Goal: Communication & Community: Answer question/provide support

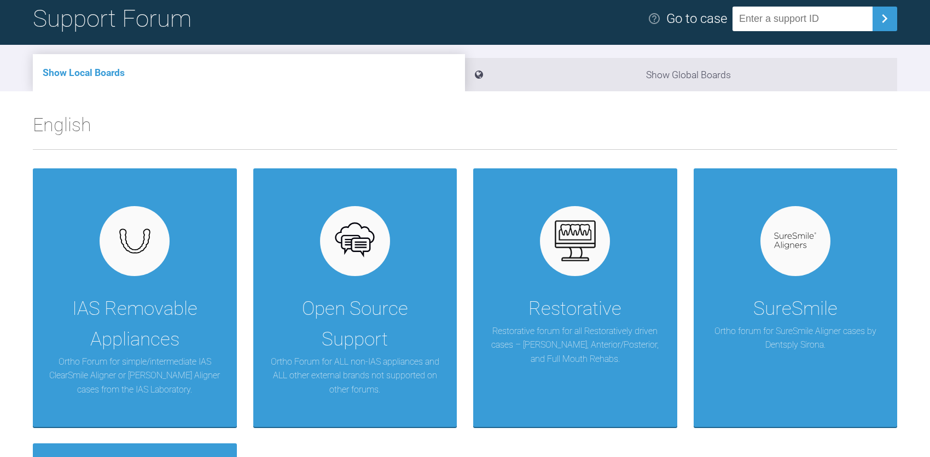
scroll to position [182, 0]
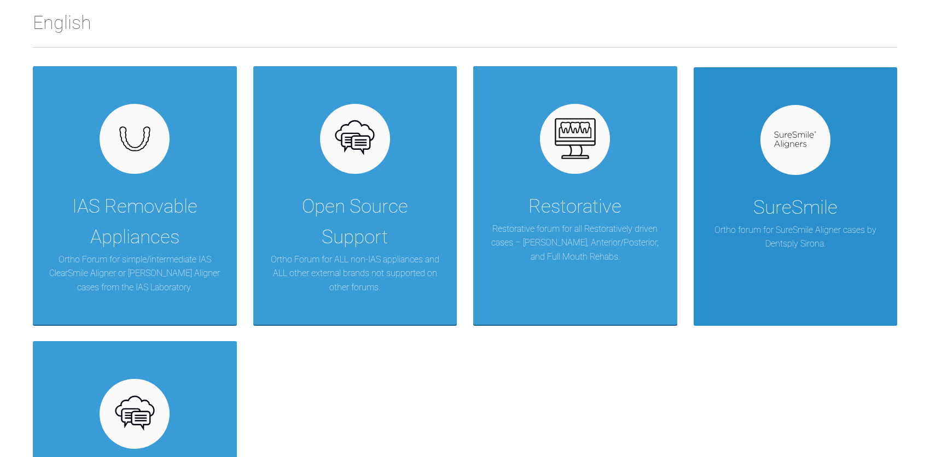
click at [777, 175] on div "SureSmile Ortho forum for SureSmile Aligner cases by Dentsply Sirona." at bounding box center [795, 196] width 204 height 259
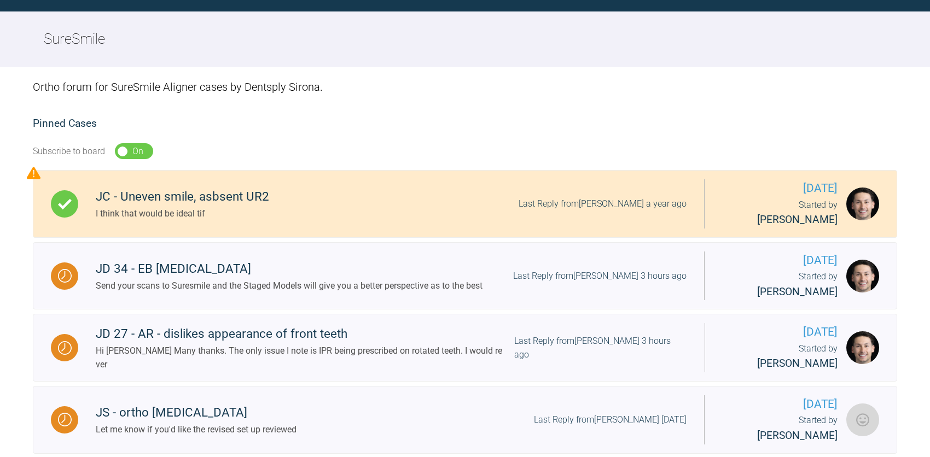
scroll to position [182, 0]
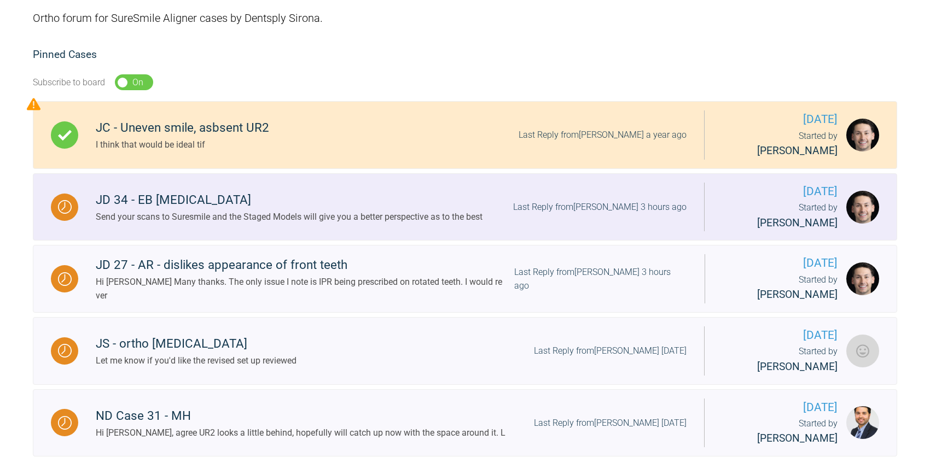
click at [156, 190] on div "JD 34 - EB Deep Bite" at bounding box center [289, 200] width 387 height 20
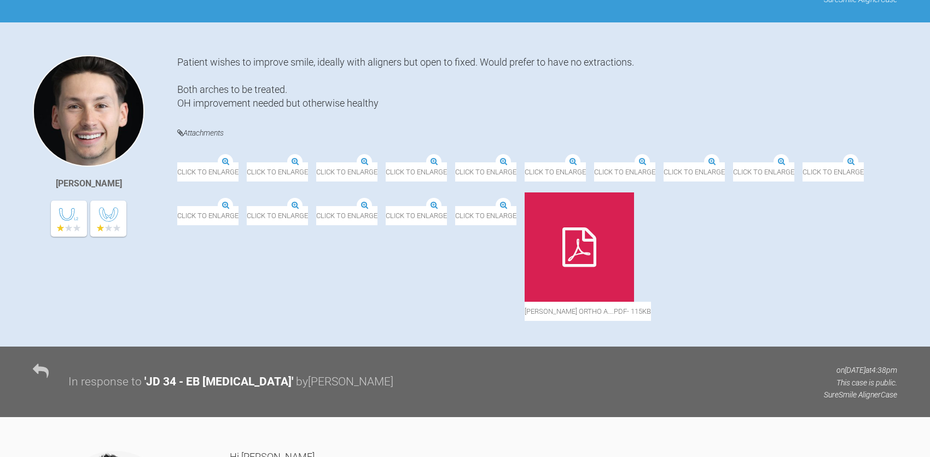
scroll to position [269, 0]
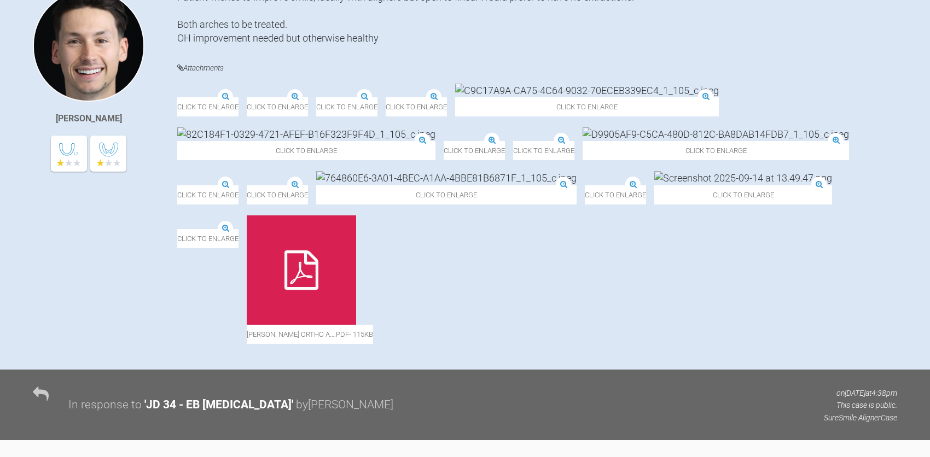
click at [247, 98] on img at bounding box center [247, 98] width 0 height 0
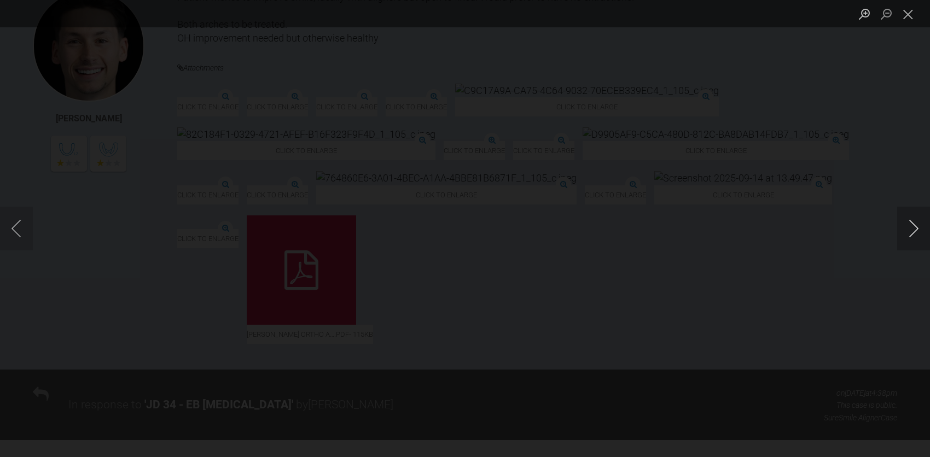
click at [908, 226] on button "Next image" at bounding box center [913, 229] width 33 height 44
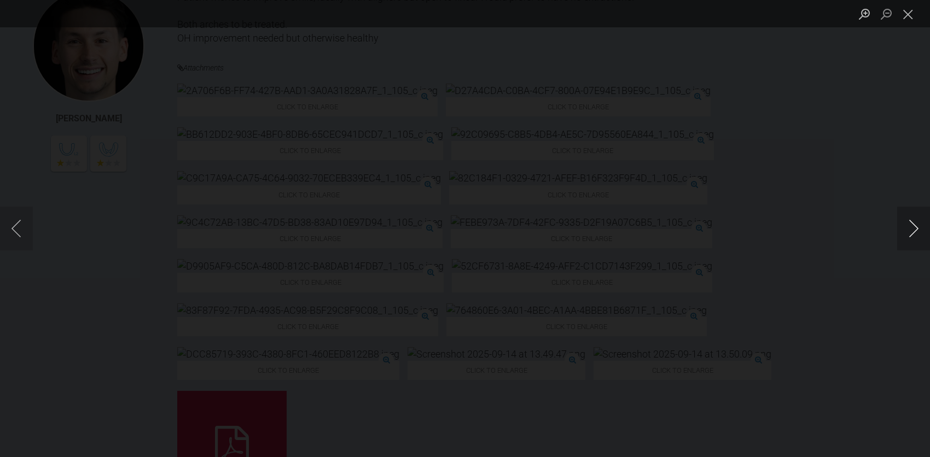
click at [908, 226] on button "Next image" at bounding box center [913, 229] width 33 height 44
click at [20, 232] on button "Previous image" at bounding box center [16, 229] width 33 height 44
click at [916, 233] on button "Next image" at bounding box center [913, 229] width 33 height 44
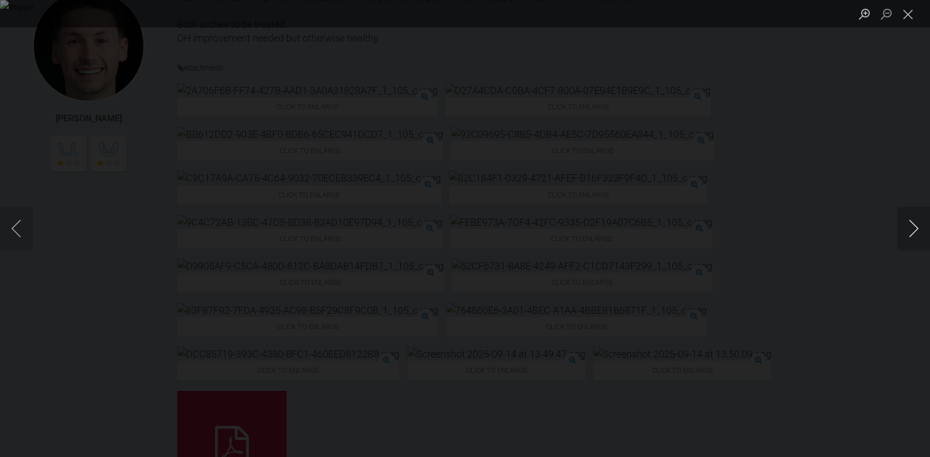
click at [916, 233] on button "Next image" at bounding box center [913, 229] width 33 height 44
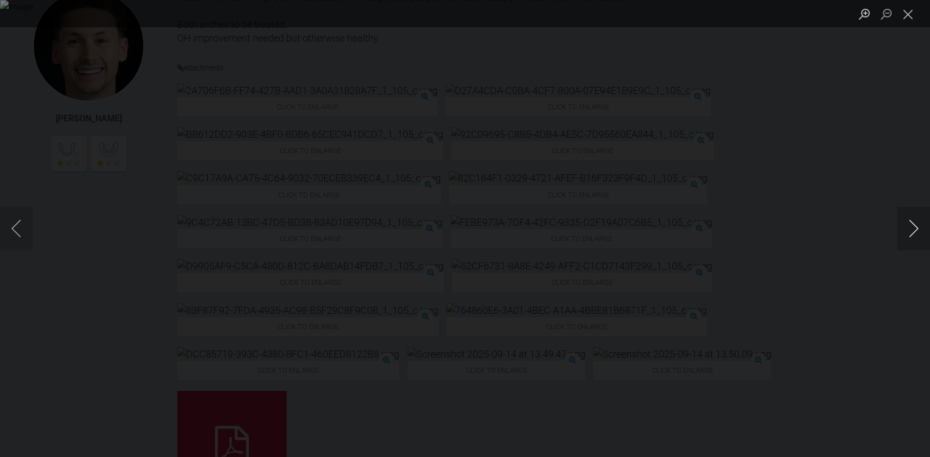
click at [916, 233] on button "Next image" at bounding box center [913, 229] width 33 height 44
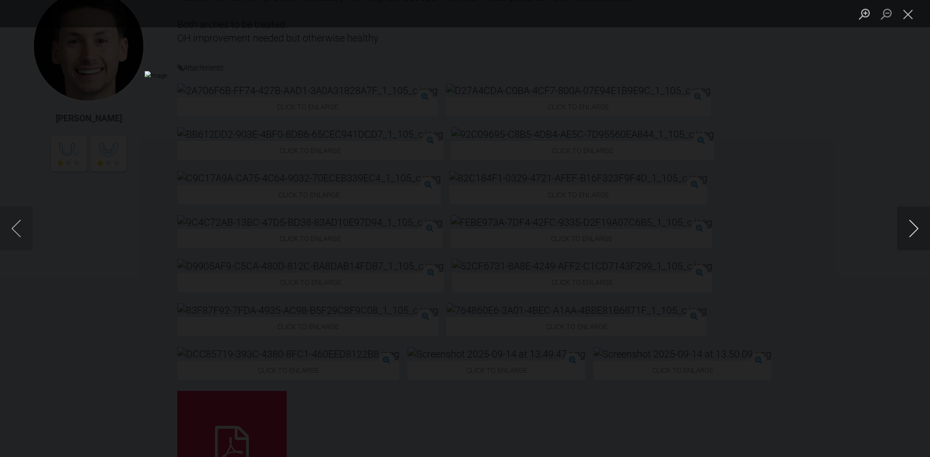
click at [916, 233] on button "Next image" at bounding box center [913, 229] width 33 height 44
click at [902, 21] on button "Close lightbox" at bounding box center [908, 13] width 22 height 19
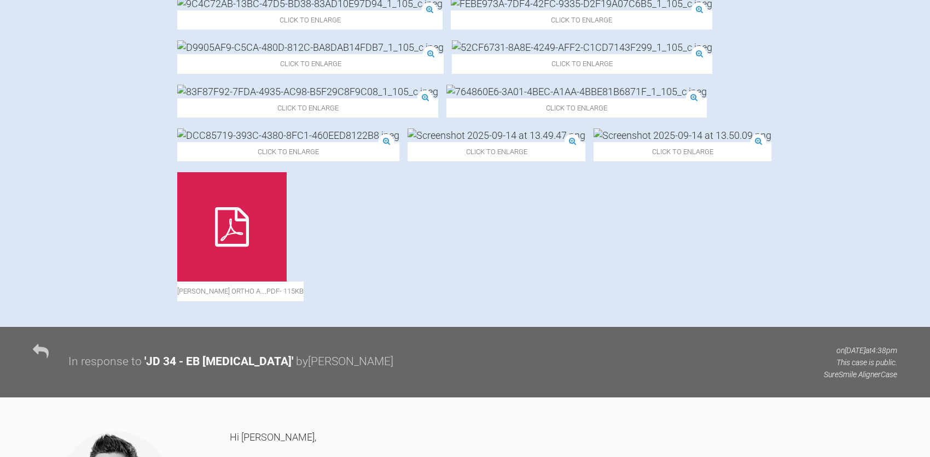
scroll to position [502, 0]
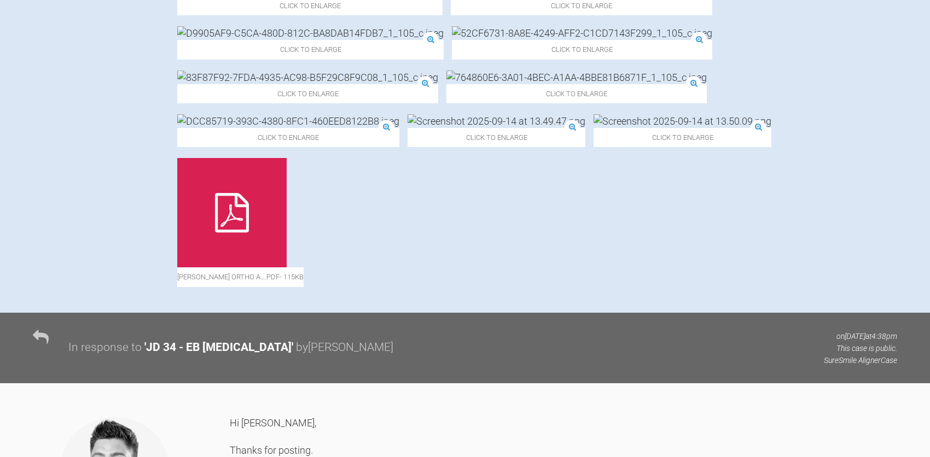
click at [287, 235] on div at bounding box center [231, 212] width 109 height 109
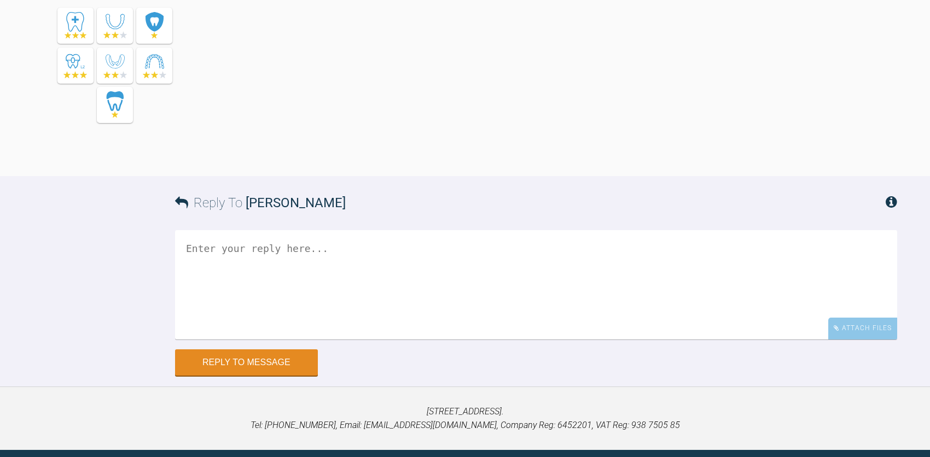
scroll to position [2338, 0]
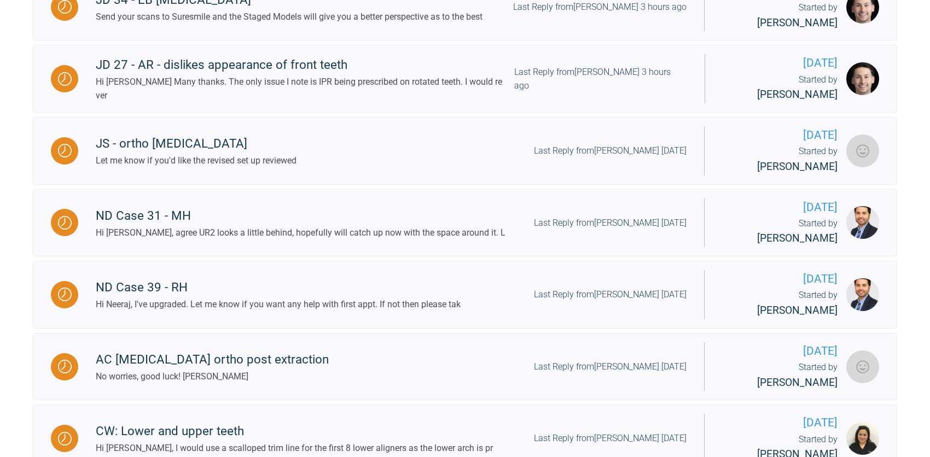
scroll to position [433, 0]
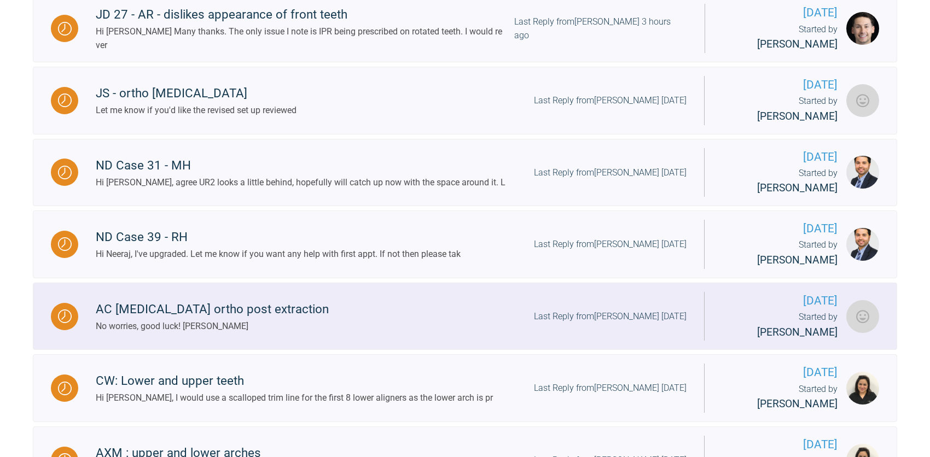
click at [213, 300] on div "AC relapse ortho post extraction" at bounding box center [212, 310] width 233 height 20
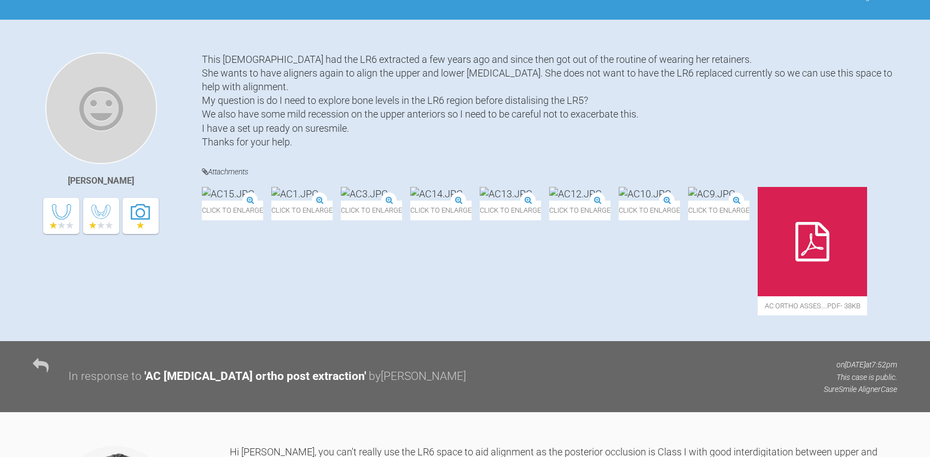
scroll to position [164, 0]
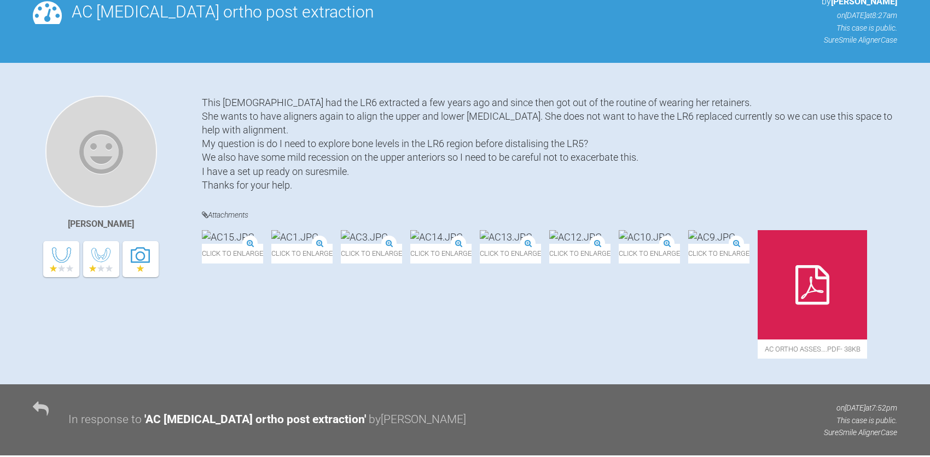
click at [216, 244] on img at bounding box center [228, 237] width 52 height 14
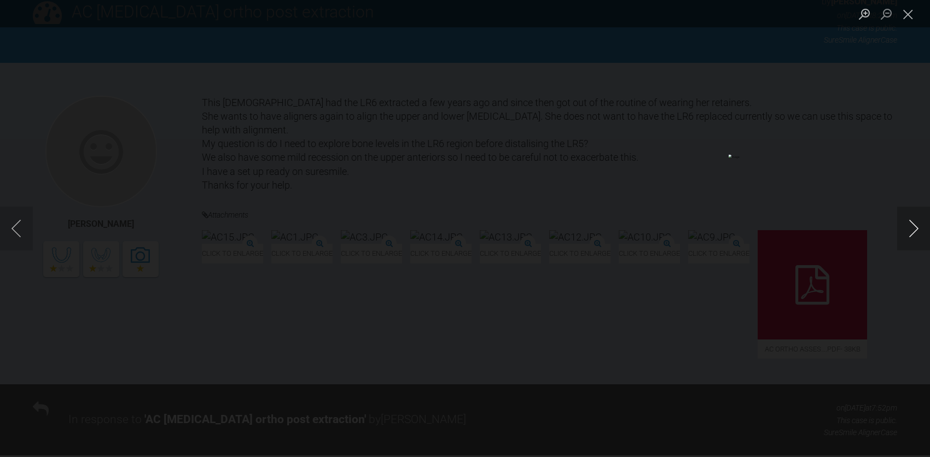
click at [916, 224] on button "Next image" at bounding box center [913, 229] width 33 height 44
click at [917, 217] on button "Next image" at bounding box center [913, 229] width 33 height 44
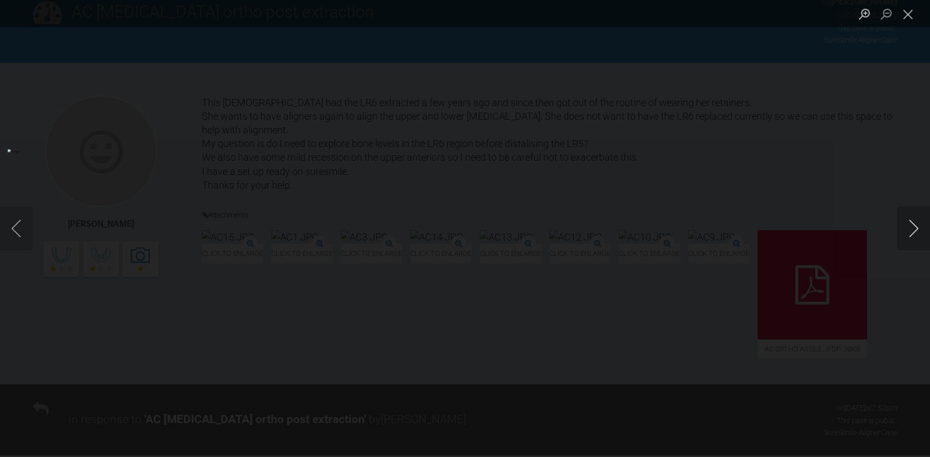
click at [917, 217] on button "Next image" at bounding box center [913, 229] width 33 height 44
click at [18, 231] on button "Previous image" at bounding box center [16, 229] width 33 height 44
click at [20, 228] on button "Previous image" at bounding box center [16, 229] width 33 height 44
click at [911, 227] on button "Next image" at bounding box center [913, 229] width 33 height 44
click at [910, 227] on button "Next image" at bounding box center [913, 229] width 33 height 44
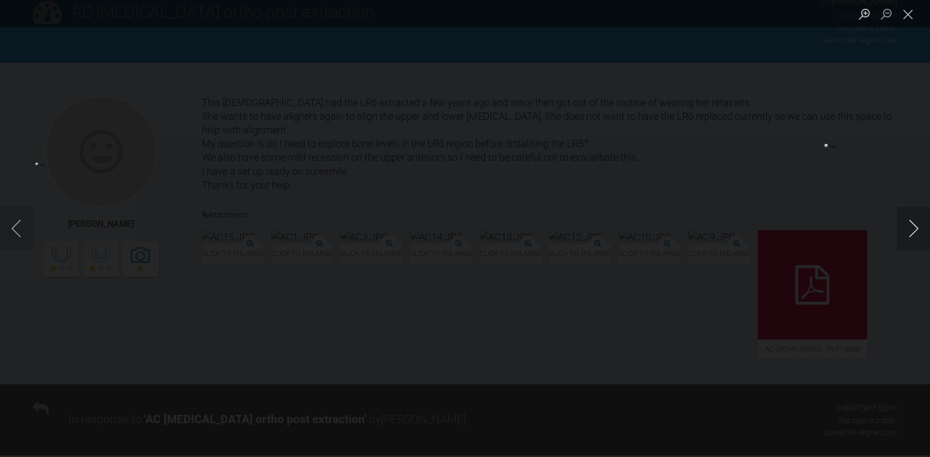
click at [911, 227] on button "Next image" at bounding box center [913, 229] width 33 height 44
click at [907, 8] on button "Close lightbox" at bounding box center [908, 13] width 22 height 19
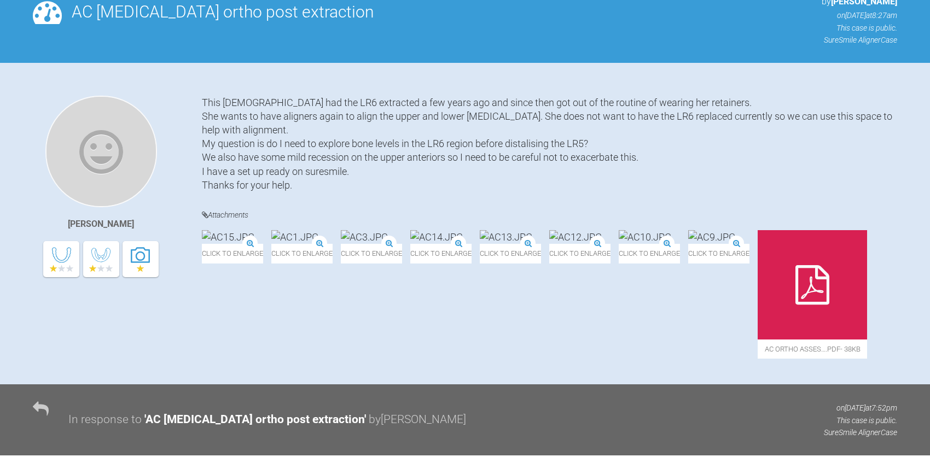
click at [795, 305] on icon at bounding box center [812, 284] width 34 height 39
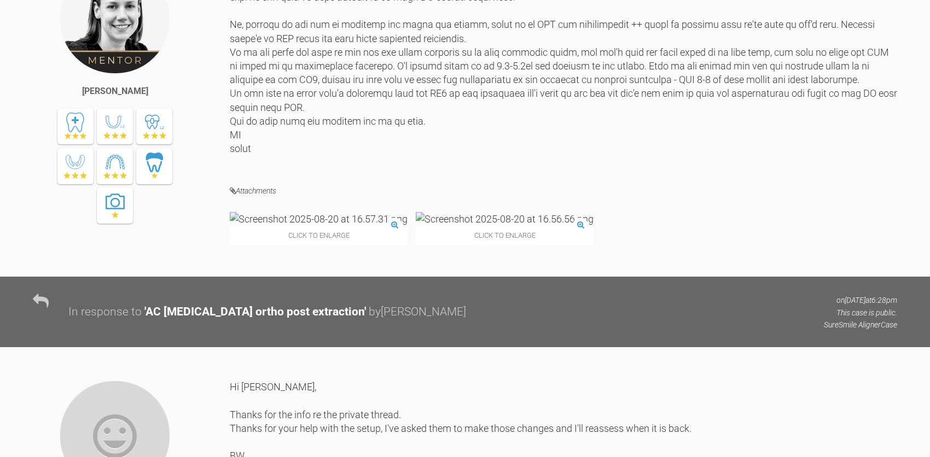
scroll to position [1409, 0]
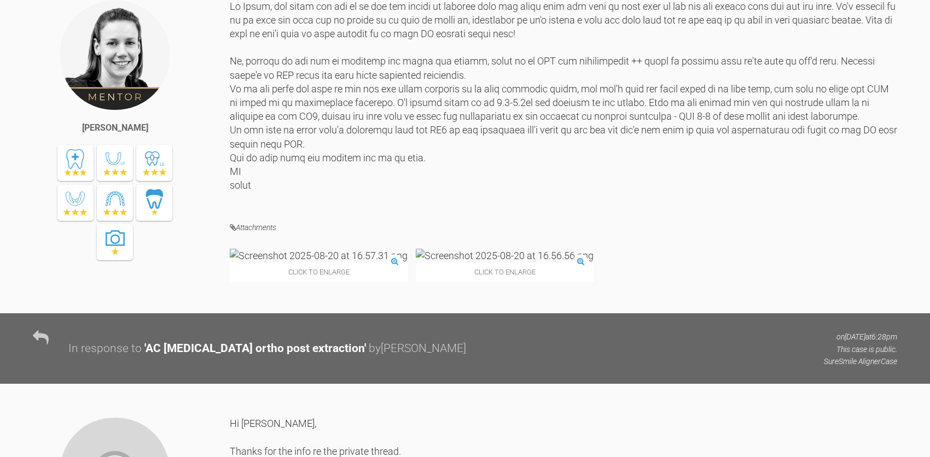
click at [260, 262] on img at bounding box center [319, 256] width 178 height 14
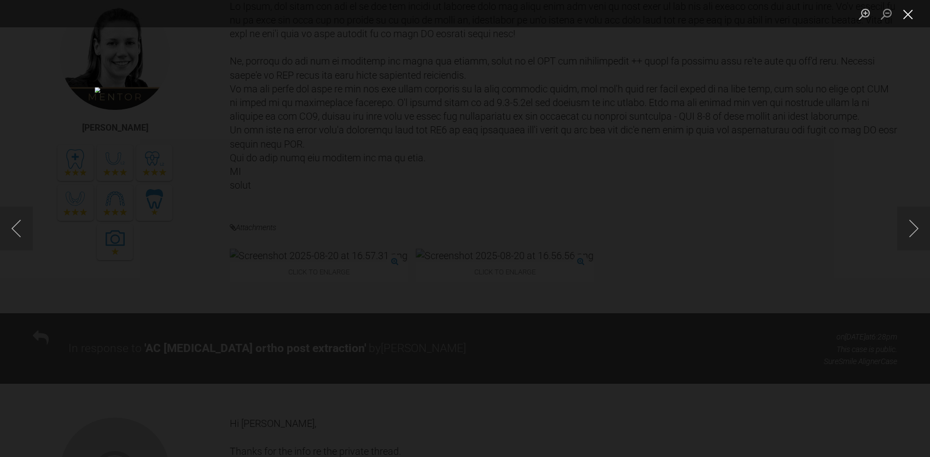
click at [908, 14] on button "Close lightbox" at bounding box center [908, 13] width 22 height 19
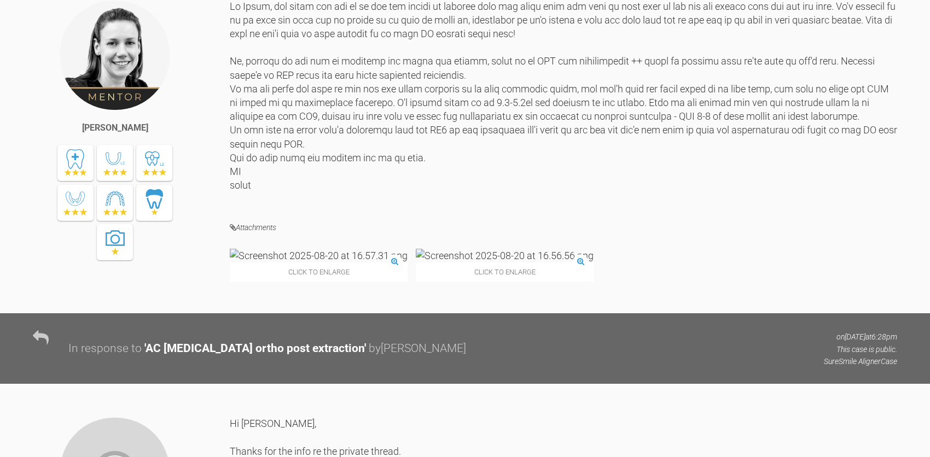
click at [416, 262] on img at bounding box center [505, 256] width 178 height 14
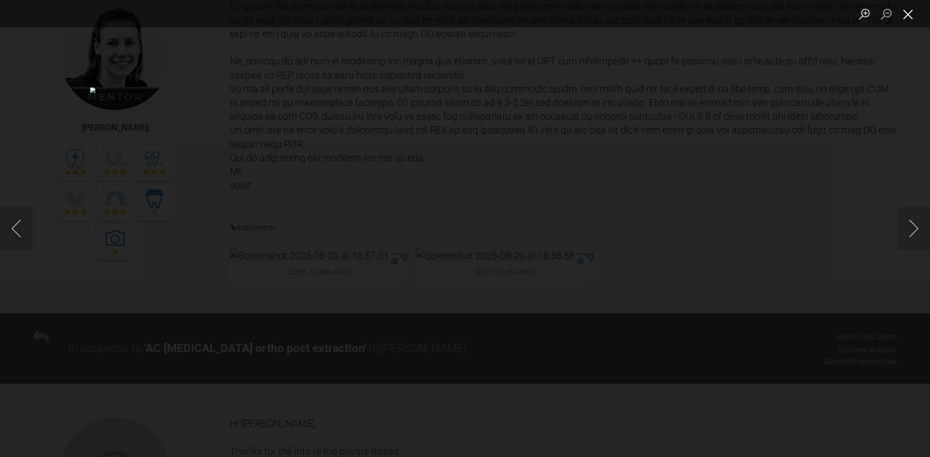
click at [906, 17] on button "Close lightbox" at bounding box center [908, 13] width 22 height 19
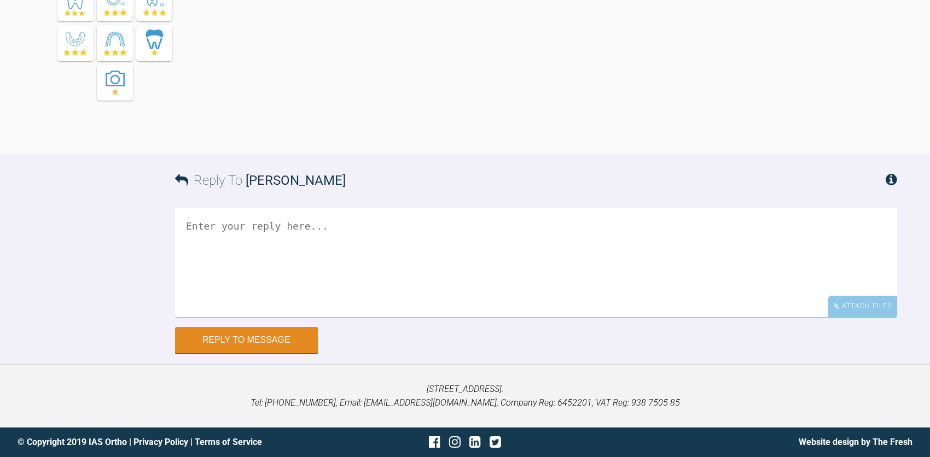
scroll to position [3996, 0]
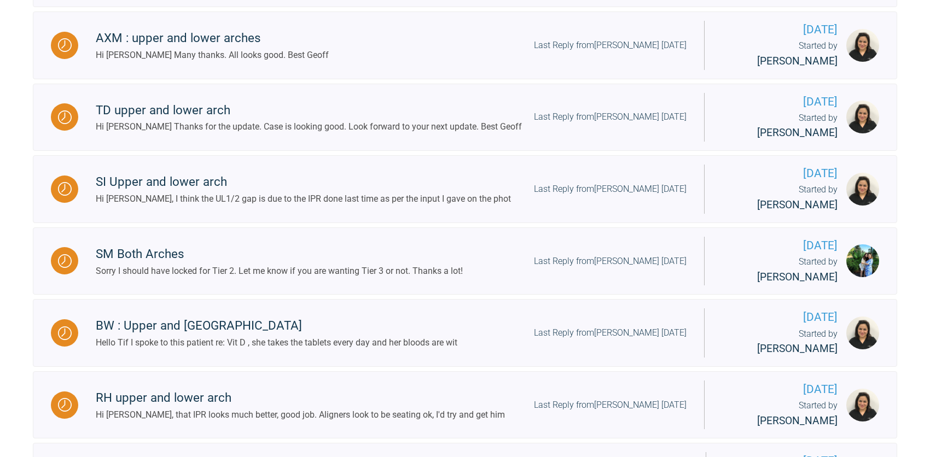
scroll to position [826, 0]
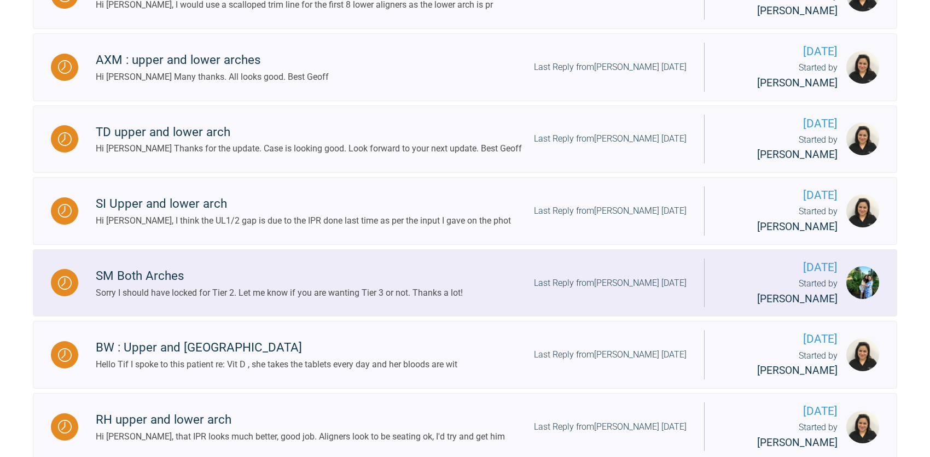
click at [859, 266] on img at bounding box center [862, 282] width 33 height 33
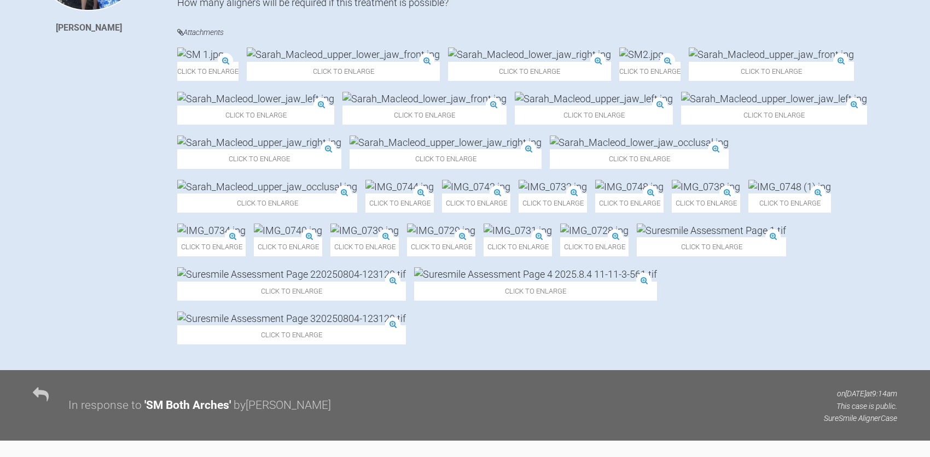
scroll to position [462, 0]
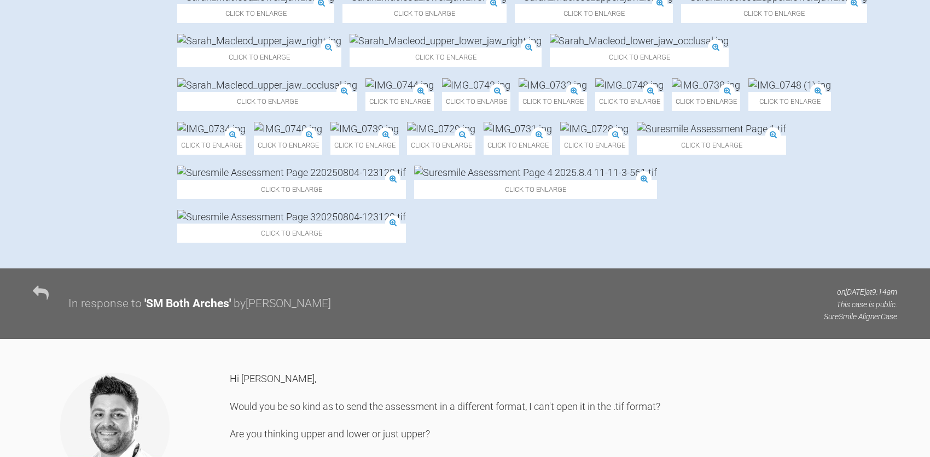
click at [365, 92] on img at bounding box center [399, 85] width 68 height 14
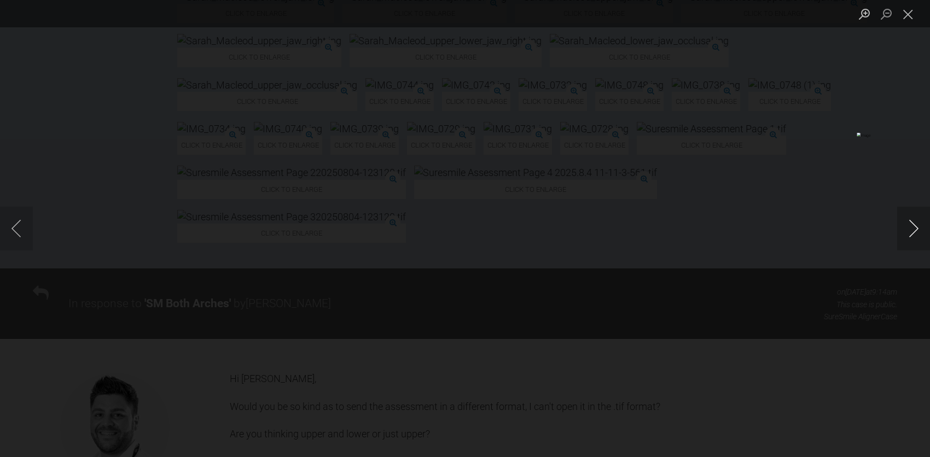
click at [910, 227] on button "Next image" at bounding box center [913, 229] width 33 height 44
click at [908, 223] on button "Next image" at bounding box center [913, 229] width 33 height 44
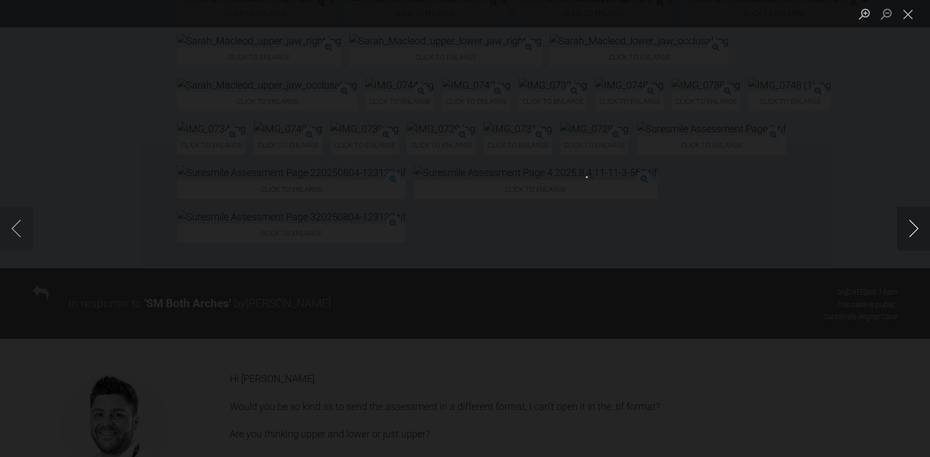
click at [908, 223] on button "Next image" at bounding box center [913, 229] width 33 height 44
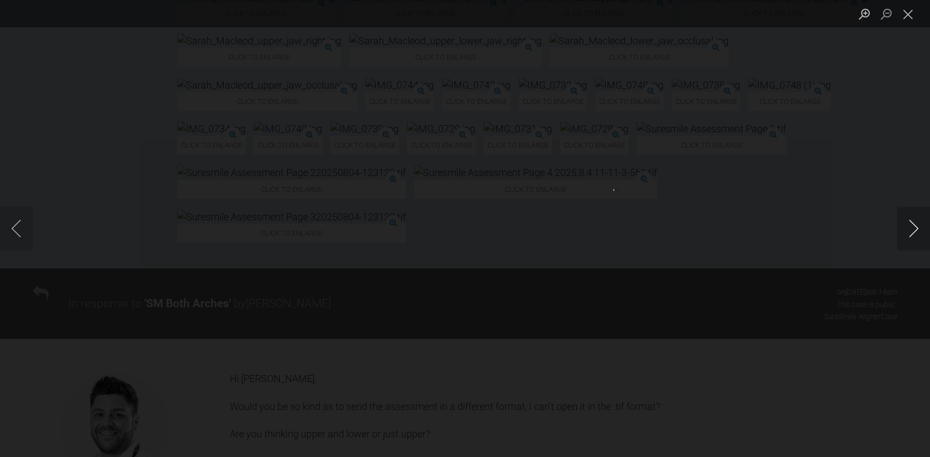
click at [908, 223] on button "Next image" at bounding box center [913, 229] width 33 height 44
click at [907, 15] on button "Close lightbox" at bounding box center [908, 13] width 22 height 19
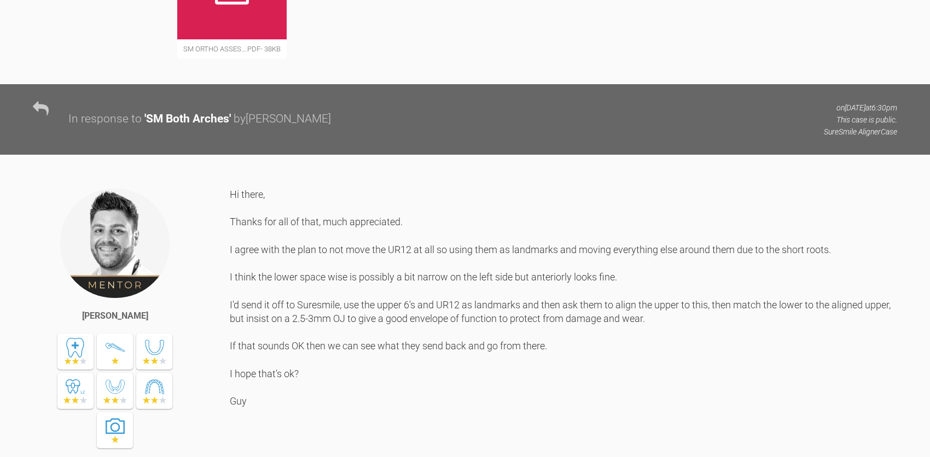
scroll to position [1460, 0]
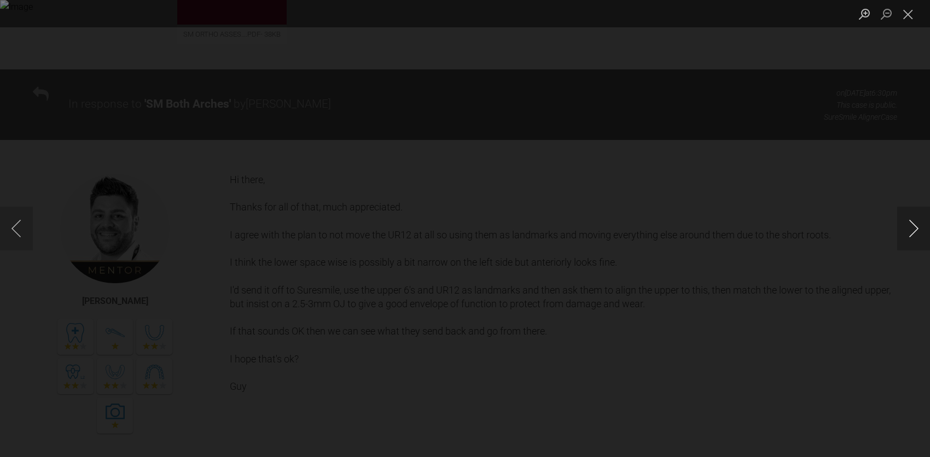
click at [908, 229] on button "Next image" at bounding box center [913, 229] width 33 height 44
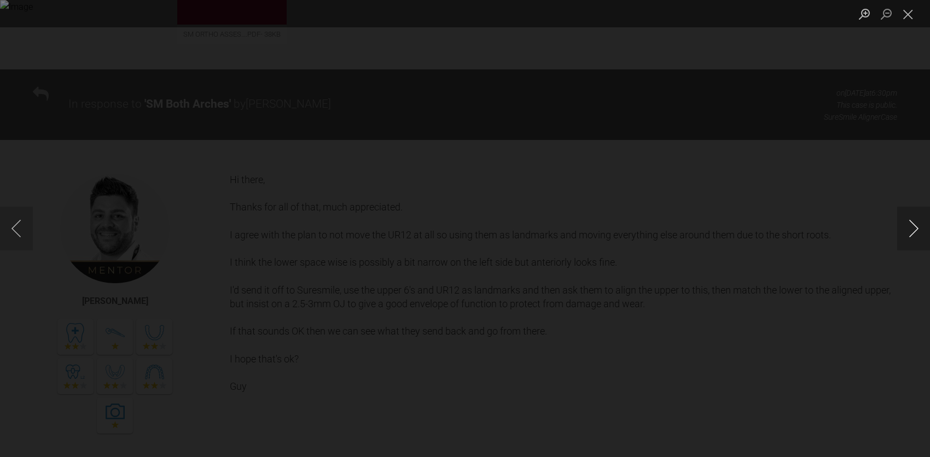
click at [908, 229] on button "Next image" at bounding box center [913, 229] width 33 height 44
click at [906, 19] on button "Close lightbox" at bounding box center [908, 13] width 22 height 19
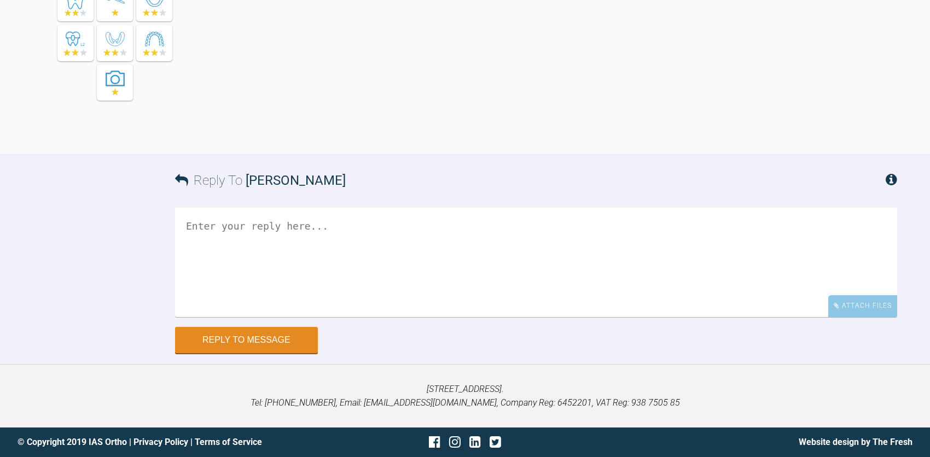
scroll to position [4451, 0]
